Goal: Understand process/instructions

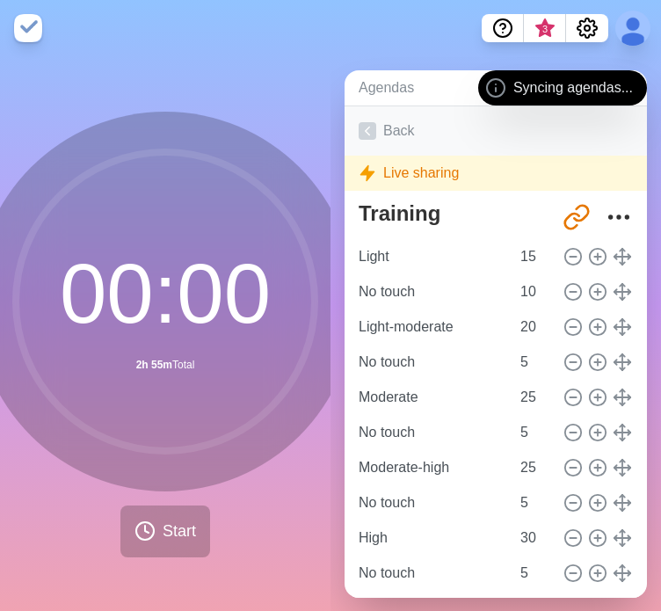
click at [386, 129] on link "Back" at bounding box center [496, 130] width 302 height 49
click at [368, 129] on icon at bounding box center [368, 131] width 18 height 18
click at [400, 127] on link "Back" at bounding box center [496, 130] width 302 height 49
drag, startPoint x: 109, startPoint y: 511, endPoint x: 116, endPoint y: 520, distance: 11.3
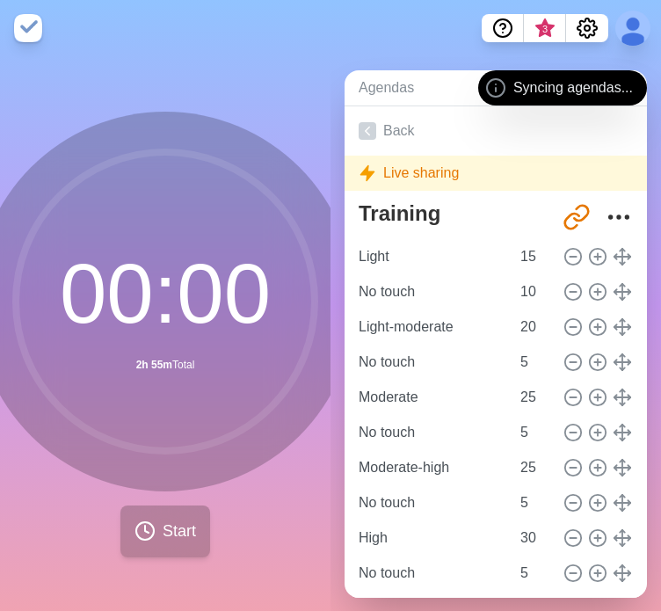
click at [113, 520] on div "00 : 00 2h 55m Total Start" at bounding box center [165, 335] width 380 height 446
click at [169, 523] on span "Start" at bounding box center [179, 532] width 33 height 24
click at [605, 215] on icon "More" at bounding box center [619, 217] width 28 height 28
drag, startPoint x: 587, startPoint y: 215, endPoint x: 579, endPoint y: 210, distance: 9.5
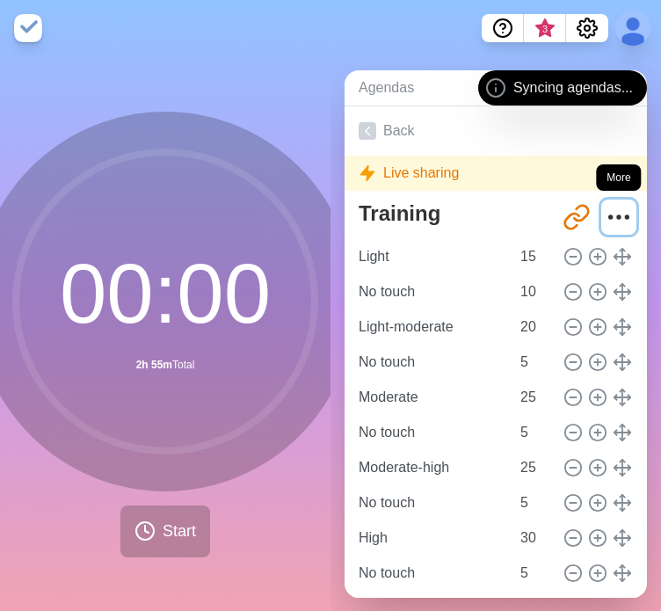
click at [605, 210] on icon "More" at bounding box center [619, 217] width 28 height 28
click at [624, 33] on button at bounding box center [633, 28] width 37 height 37
drag, startPoint x: 626, startPoint y: 30, endPoint x: 33, endPoint y: 34, distance: 592.6
click at [33, 34] on img at bounding box center [28, 28] width 28 height 28
click at [32, 27] on img at bounding box center [28, 28] width 28 height 28
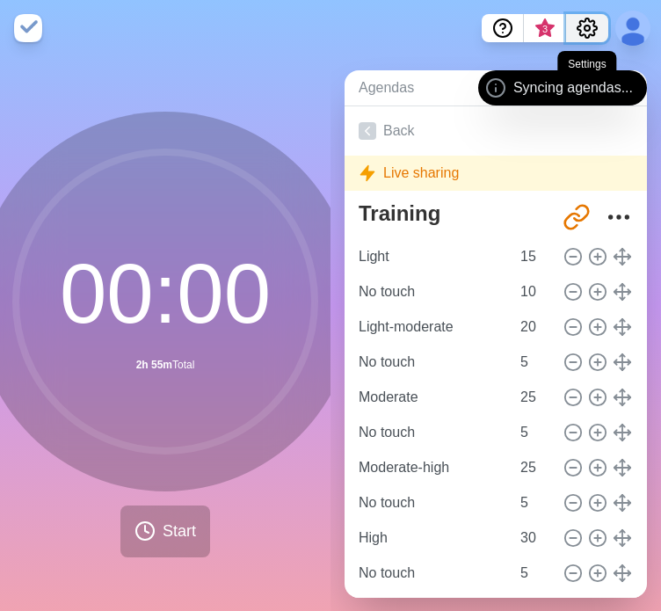
click at [580, 28] on icon "Settings" at bounding box center [587, 28] width 21 height 21
click at [505, 89] on icon at bounding box center [495, 87] width 21 height 21
